Goal: Information Seeking & Learning: Learn about a topic

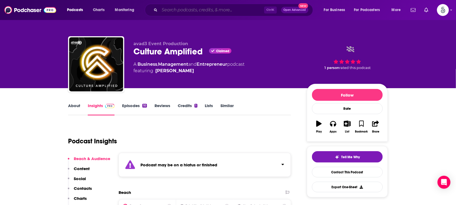
click at [243, 8] on input "Search podcasts, credits, & more..." at bounding box center [212, 10] width 105 height 9
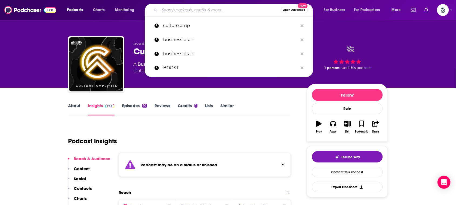
paste input "Evolve - Rise to Your Next Divine Level"
type input "Evolve - Rise to Your Next Divine Level"
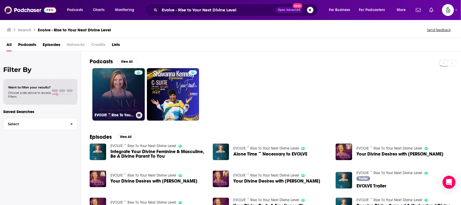
click at [118, 85] on link "EVOLVE ~ Rise To Your Next Divine Level" at bounding box center [118, 94] width 52 height 52
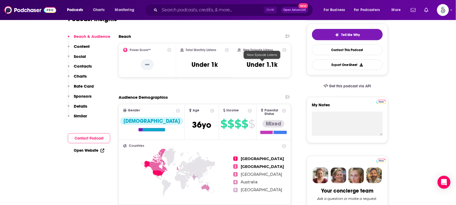
scroll to position [27, 0]
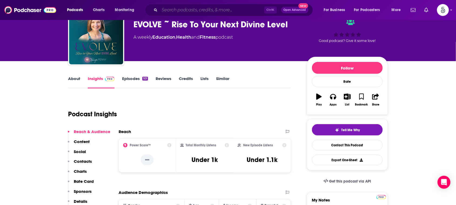
click at [236, 8] on input "Search podcasts, credits, & more..." at bounding box center [212, 10] width 105 height 9
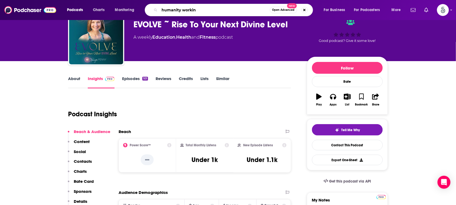
type input "humanity working"
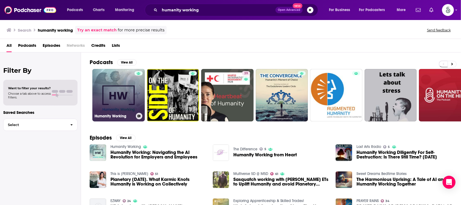
click at [113, 95] on link "Humanity Working" at bounding box center [118, 95] width 52 height 52
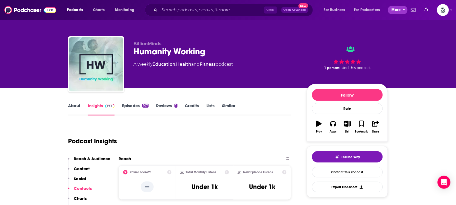
click at [395, 10] on span "More" at bounding box center [396, 10] width 9 height 8
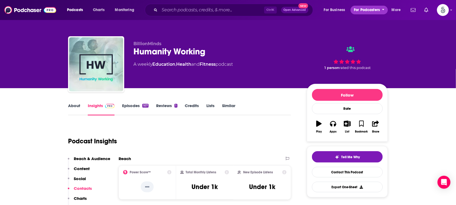
click at [362, 9] on span "For Podcasters" at bounding box center [367, 10] width 26 height 8
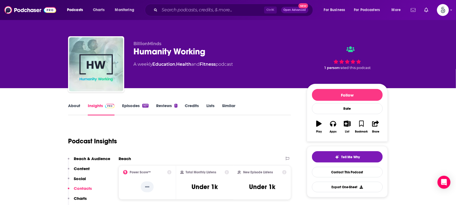
click at [412, 10] on icon "Show notifications dropdown" at bounding box center [413, 10] width 5 height 4
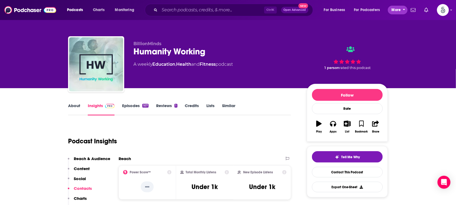
click at [396, 10] on span "More" at bounding box center [396, 10] width 9 height 8
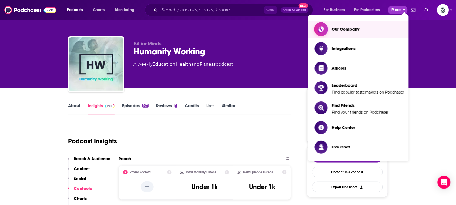
click at [356, 28] on span "Our Company" at bounding box center [346, 28] width 28 height 5
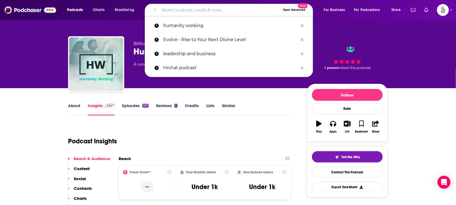
click at [234, 9] on input "Search podcasts, credits, & more..." at bounding box center [220, 10] width 121 height 9
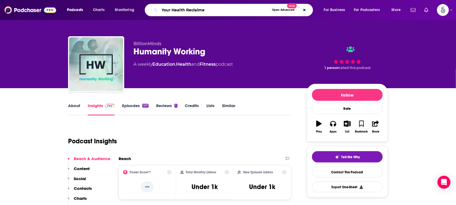
type input "Your Health Reclaimed"
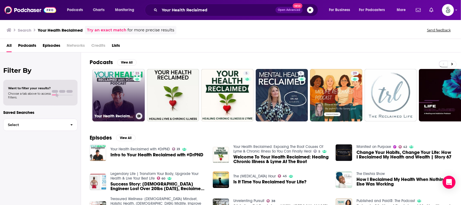
click at [125, 85] on link "23 Your Health Reclaimed with #DrPND" at bounding box center [118, 95] width 52 height 52
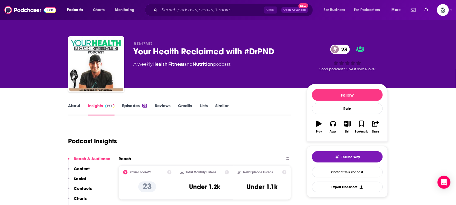
click at [76, 105] on link "About" at bounding box center [74, 109] width 12 height 12
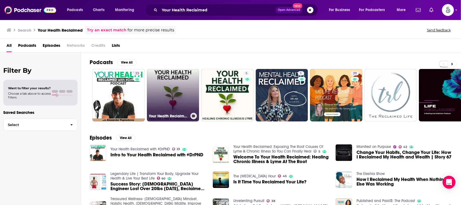
click at [169, 89] on link "Your Health Reclaimed | Healing Lyme & Chronic Illness" at bounding box center [173, 95] width 52 height 52
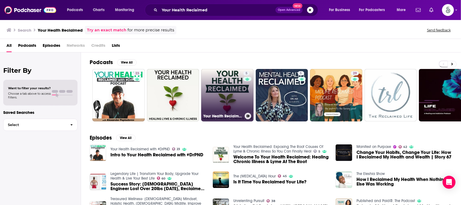
click at [223, 87] on link "5 Your Health Reclaimed: Exposing The Root Causes Of Lyme & Chronic Illness So …" at bounding box center [227, 95] width 52 height 52
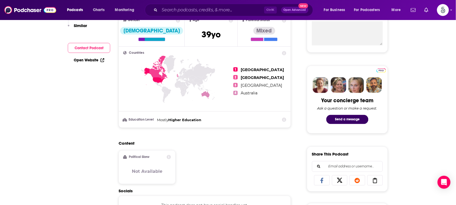
scroll to position [33, 0]
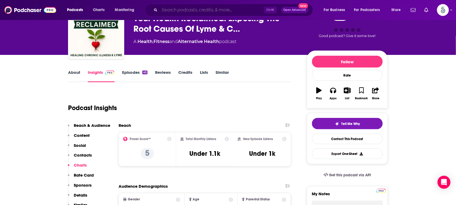
click at [230, 8] on input "Search podcasts, credits, & more..." at bounding box center [212, 10] width 105 height 9
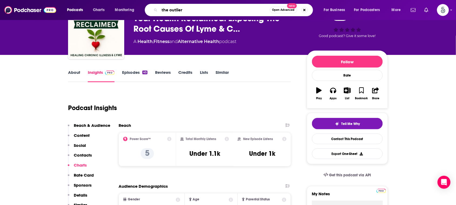
type input "the outliers"
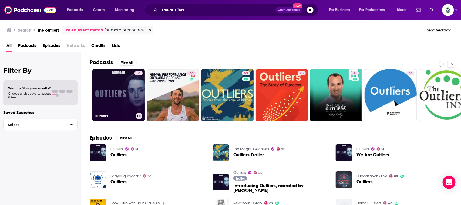
click at [117, 72] on link "56 Outliers" at bounding box center [118, 95] width 52 height 52
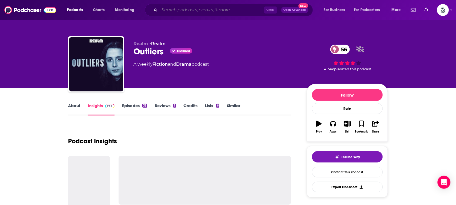
click at [221, 12] on input "Search podcasts, credits, & more..." at bounding box center [212, 10] width 105 height 9
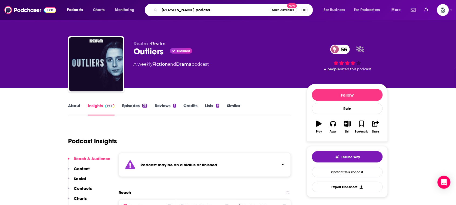
type input "[PERSON_NAME] podcast"
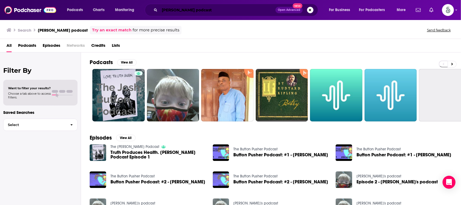
click at [199, 12] on input "[PERSON_NAME] podcast" at bounding box center [218, 10] width 116 height 9
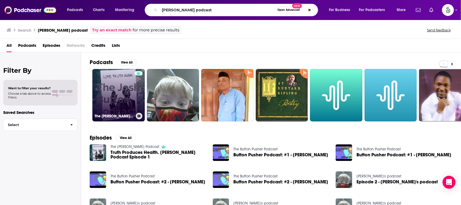
click at [124, 86] on link "The [PERSON_NAME] Podcast" at bounding box center [118, 95] width 52 height 52
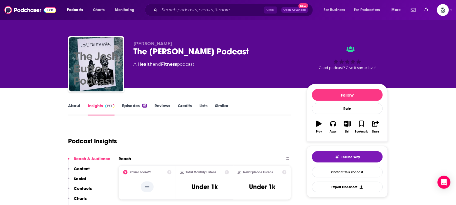
click at [76, 106] on link "About" at bounding box center [74, 109] width 12 height 12
